Goal: Use online tool/utility: Utilize a website feature to perform a specific function

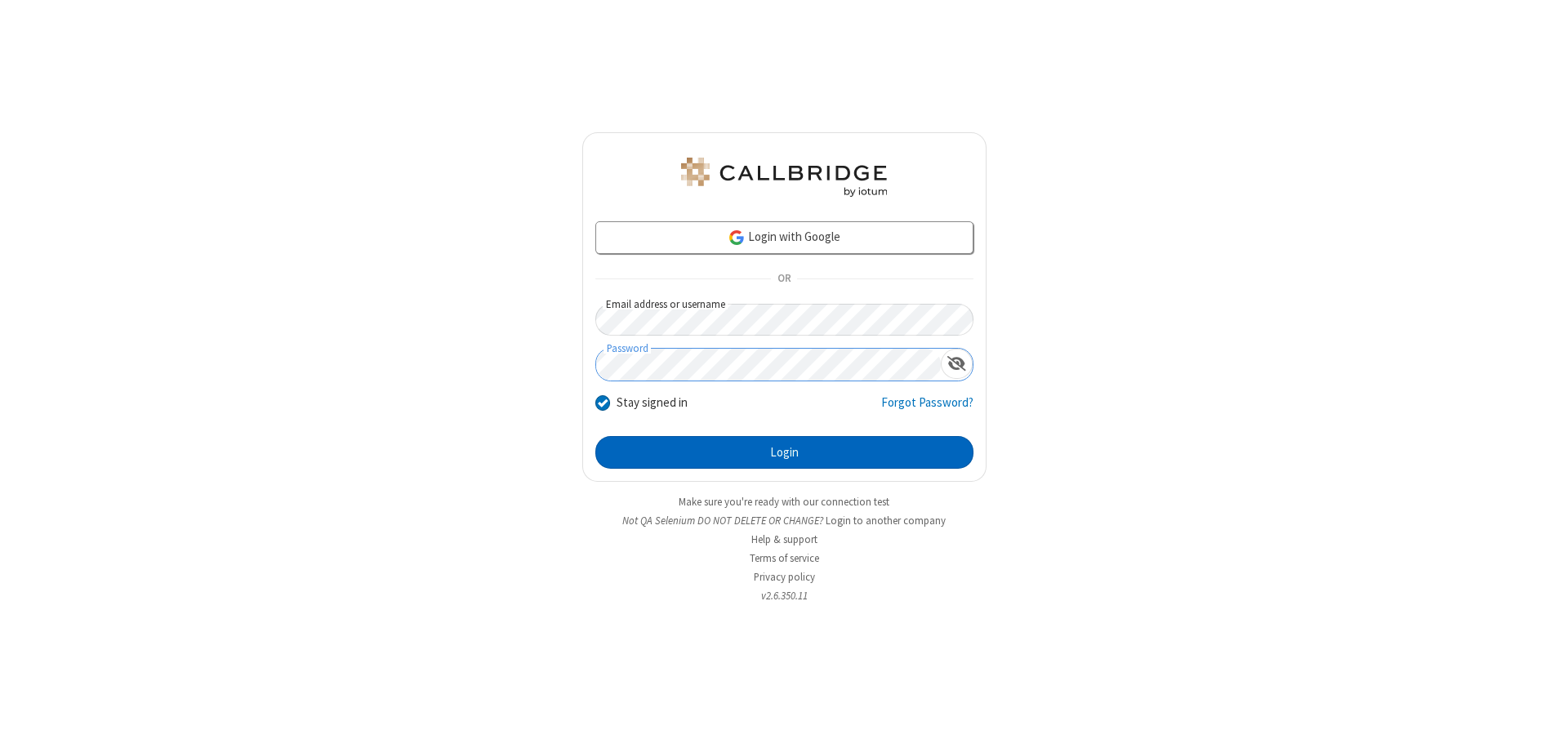
click at [784, 452] on button "Login" at bounding box center [784, 452] width 379 height 33
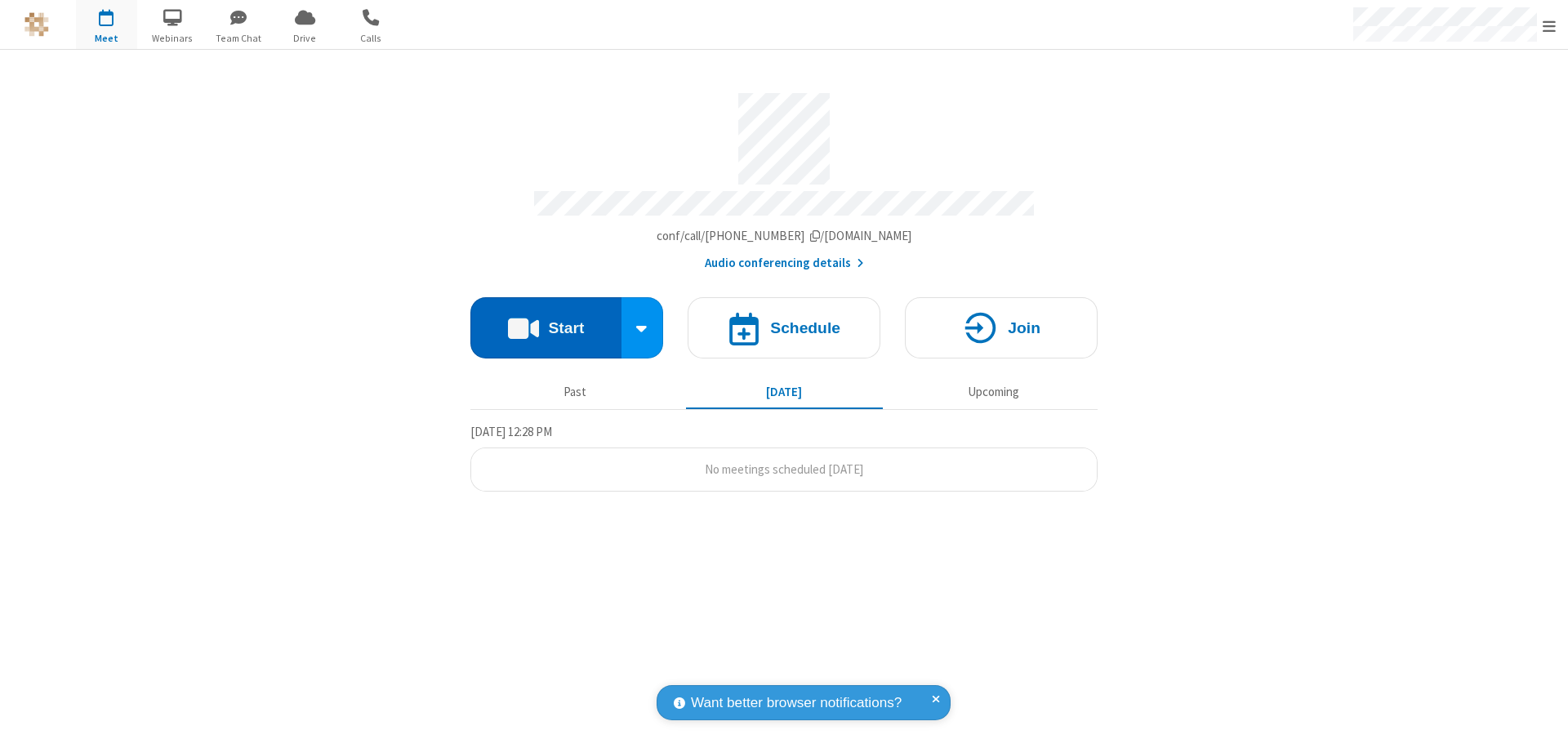
click at [545, 320] on button "Start" at bounding box center [546, 327] width 151 height 61
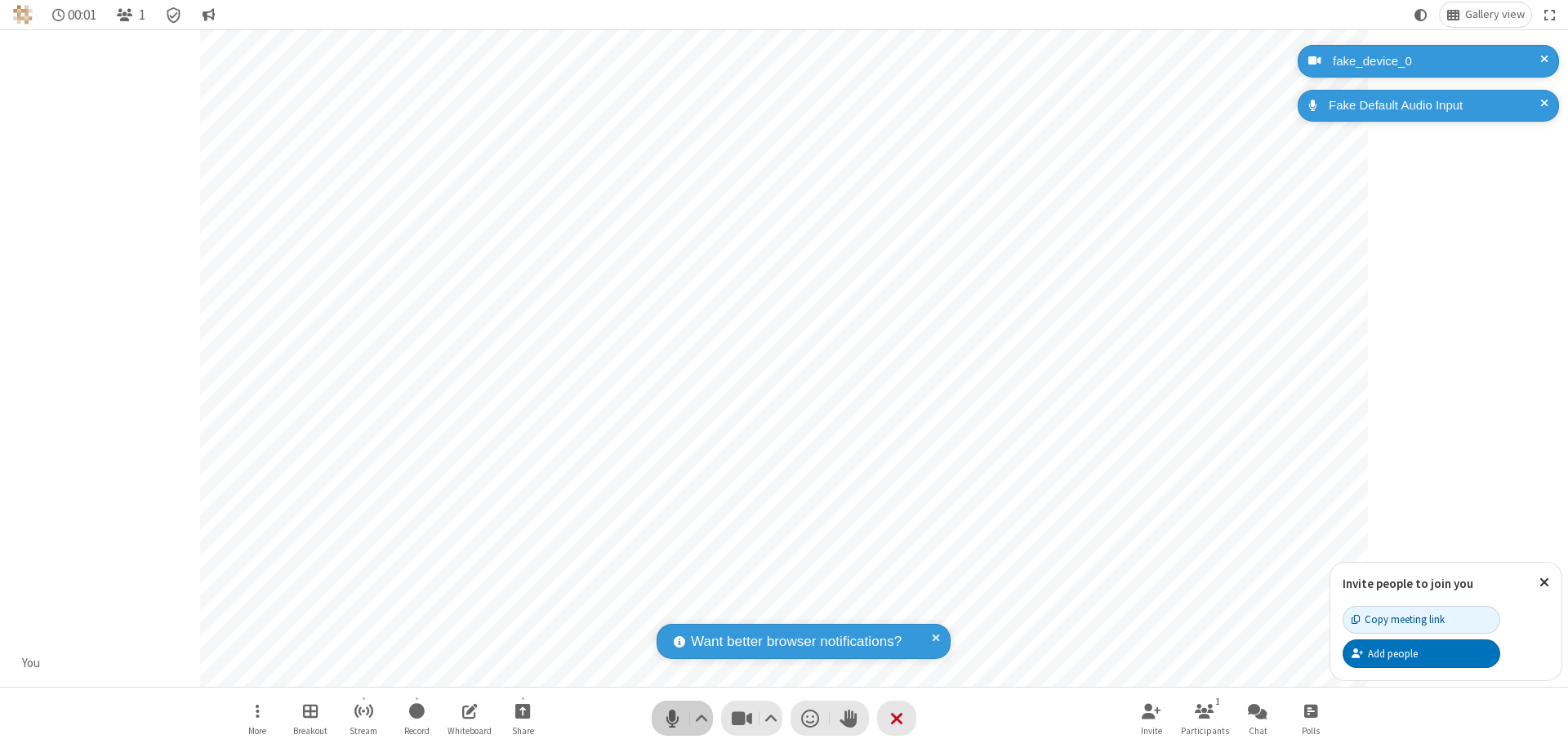
click at [672, 718] on span "Mute (⌘+Shift+A)" at bounding box center [671, 718] width 25 height 24
click at [672, 718] on span "Unmute (⌘+Shift+A)" at bounding box center [671, 718] width 25 height 24
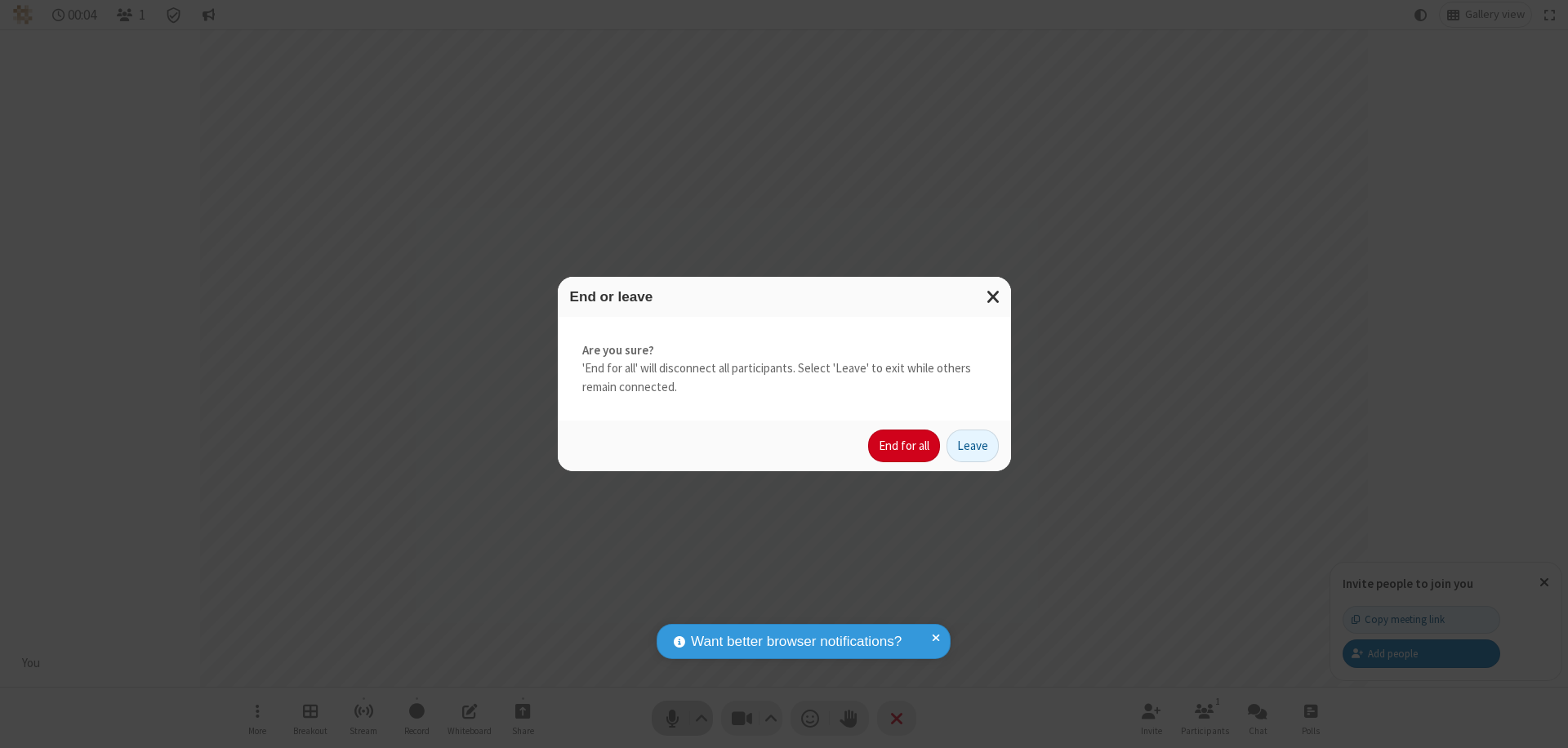
click at [905, 446] on button "End for all" at bounding box center [904, 446] width 72 height 33
